Goal: Task Accomplishment & Management: Use online tool/utility

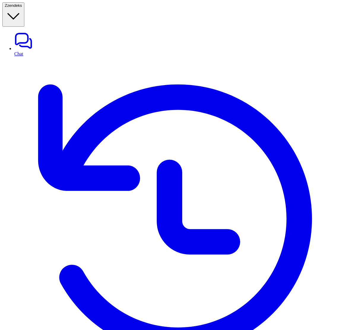
paste input "**********"
type input "**********"
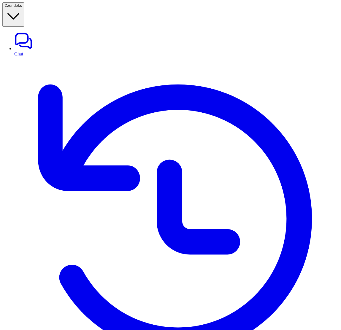
drag, startPoint x: 6, startPoint y: 225, endPoint x: 66, endPoint y: 248, distance: 64.1
